Goal: Transaction & Acquisition: Purchase product/service

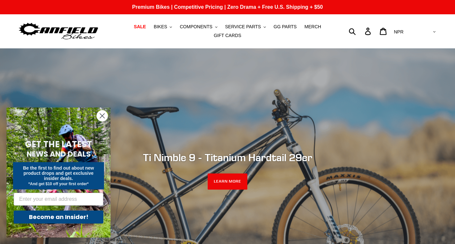
scroll to position [192, 0]
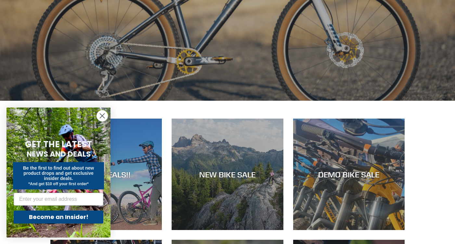
click at [103, 118] on circle "Close dialog" at bounding box center [102, 116] width 11 height 11
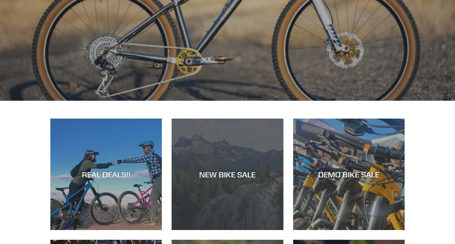
click at [240, 230] on div "NEW BIKE SALE" at bounding box center [228, 230] width 112 height 0
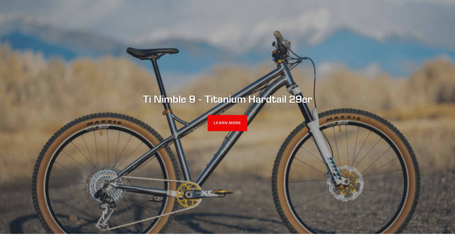
scroll to position [8, 0]
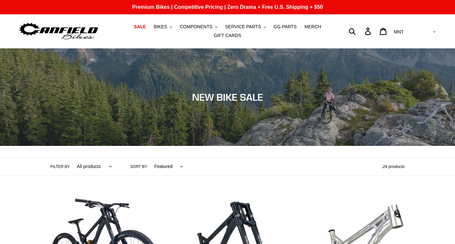
click at [392, 26] on select "AED AFN ALL AMD ANG AUD AWG AZN BAM BBD BDT BGN BIF BND BOB BSD BWP BZD CAD CDF…" at bounding box center [415, 32] width 46 height 12
select select "EUR"
click option "EUR" at bounding box center [0, 0] width 0 height 0
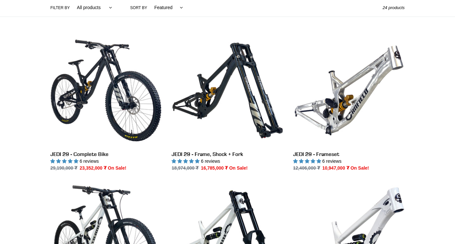
scroll to position [168, 0]
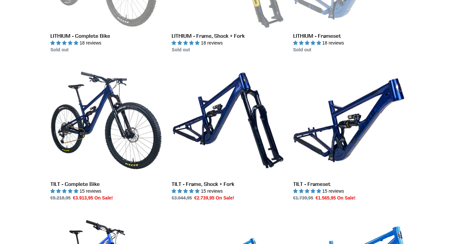
scroll to position [918, 0]
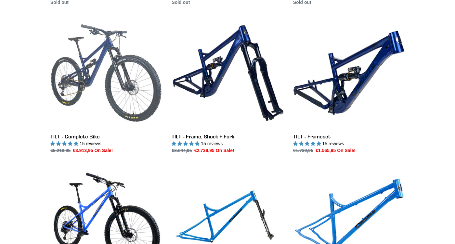
click at [101, 57] on link "TILT - Complete Bike" at bounding box center [106, 85] width 112 height 137
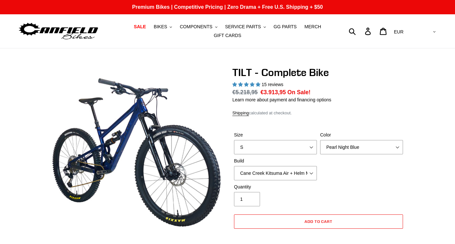
select select "highest-rating"
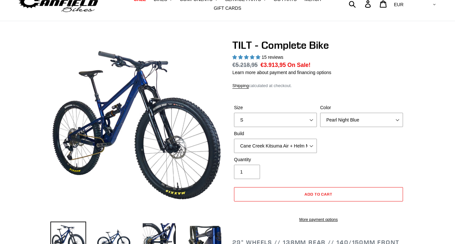
scroll to position [2, 0]
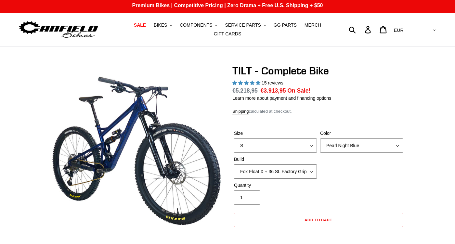
click option "Fox Float X + 36 SL Factory Grip X 140 + Shimano XT" at bounding box center [0, 0] width 0 height 0
click option "Cane Creek Kitsuma Air + Helm MKII 140 + Shimano XT" at bounding box center [0, 0] width 0 height 0
select select "Cane Creek Kitsuma Air + Helm MKII 140 + SRAM GX"
click option "Cane Creek Kitsuma Air + Helm MKII 140 + SRAM GX" at bounding box center [0, 0] width 0 height 0
click option "S" at bounding box center [0, 0] width 0 height 0
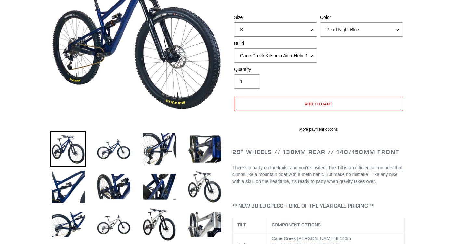
scroll to position [0, 0]
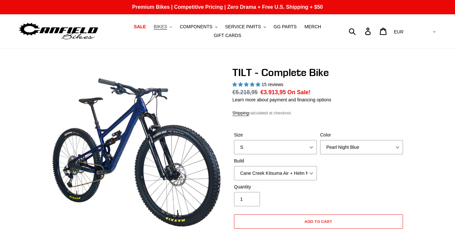
click at [166, 25] on span "BIKES" at bounding box center [160, 27] width 13 height 6
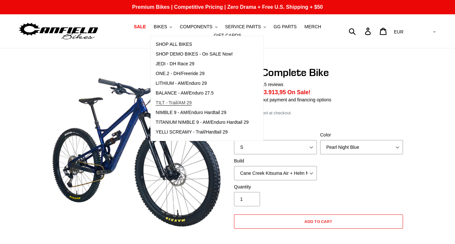
click at [176, 102] on span "TILT - Trail/AM 29" at bounding box center [174, 103] width 36 height 6
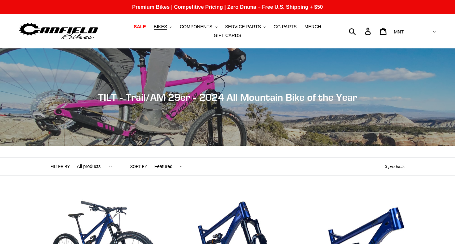
scroll to position [143, 0]
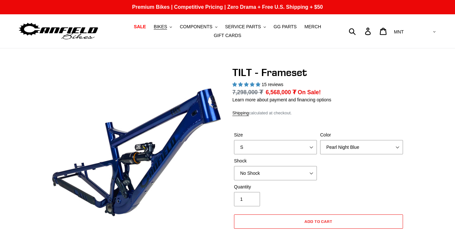
select select "highest-rating"
select select "EUR"
click option "EUR" at bounding box center [0, 0] width 0 height 0
select select "highest-rating"
select select "Cane Creek DB Kitsuma Air"
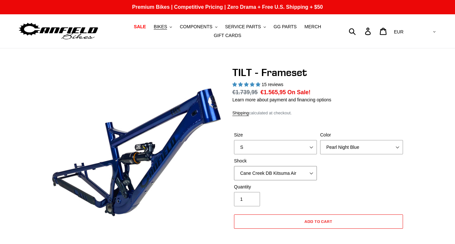
click option "Cane Creek DB Kitsuma Air" at bounding box center [0, 0] width 0 height 0
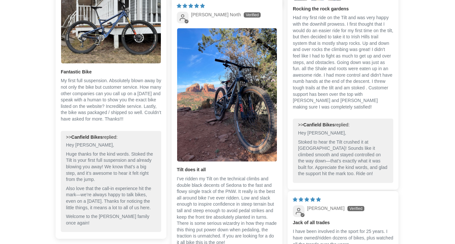
scroll to position [1432, 0]
